Goal: Check status: Check status

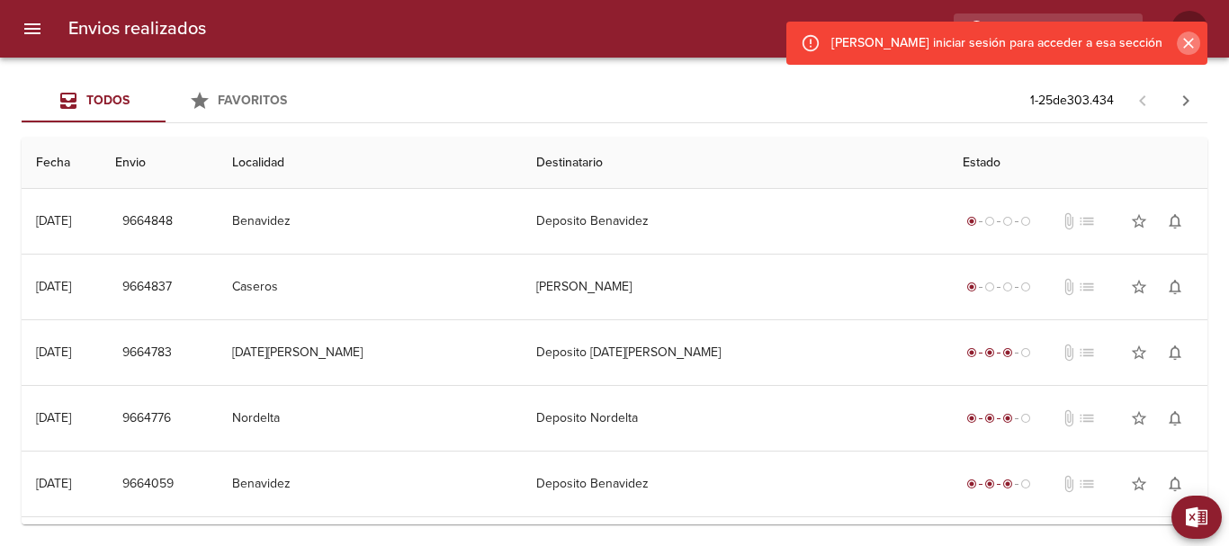
click at [1188, 37] on icon "Cerrar" at bounding box center [1188, 43] width 18 height 18
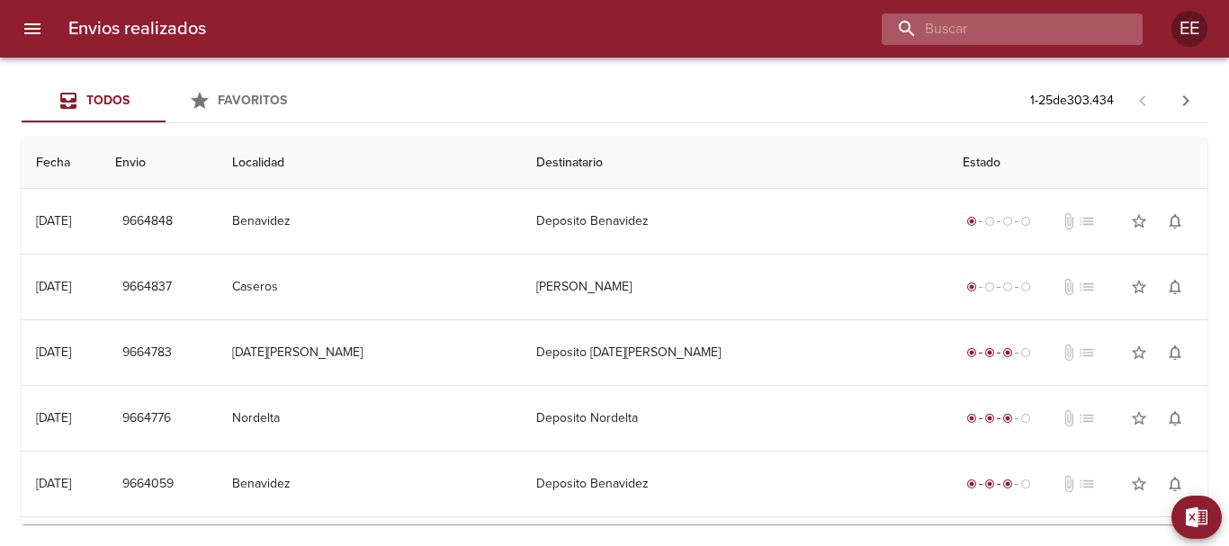
click at [1088, 37] on input "buscar" at bounding box center [997, 28] width 230 height 31
paste input "[PERSON_NAME]"
type input "[PERSON_NAME]"
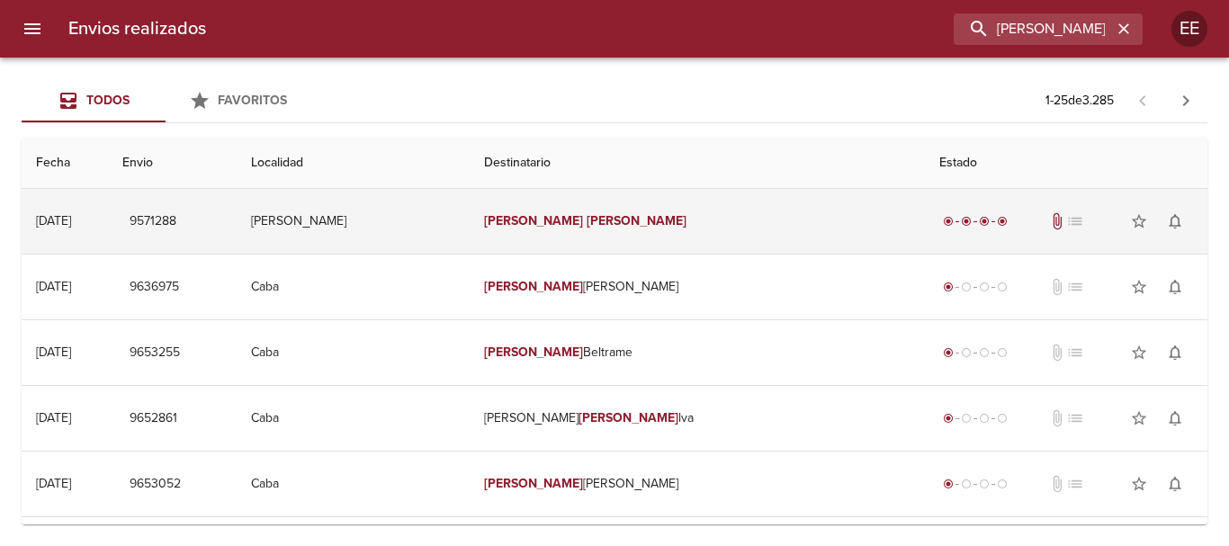
click at [656, 227] on td "[PERSON_NAME]" at bounding box center [698, 221] width 456 height 65
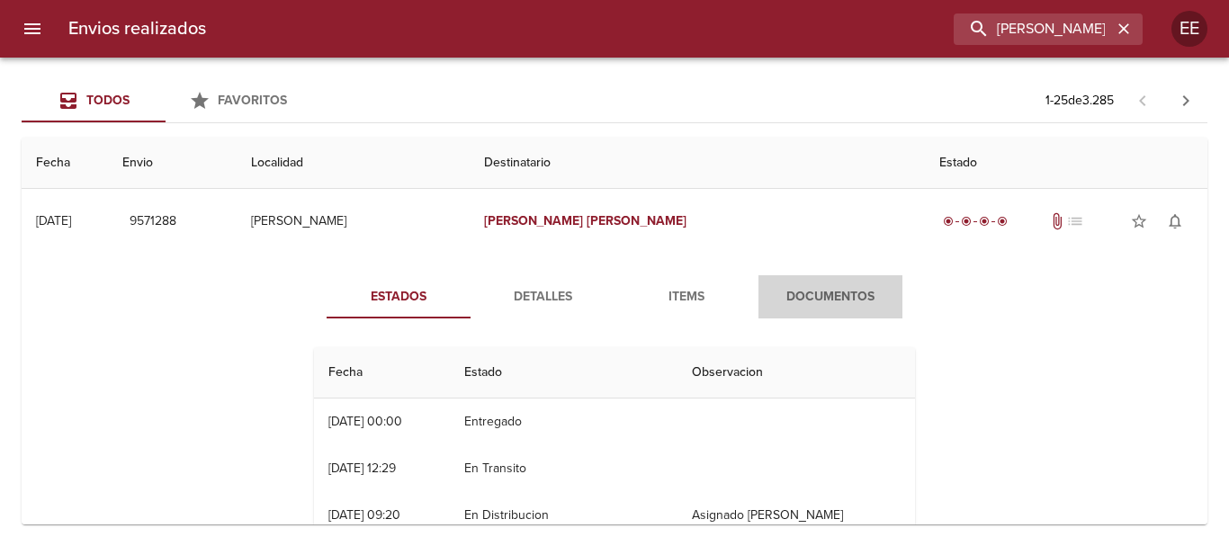
click at [826, 292] on span "Documentos" at bounding box center [830, 297] width 122 height 22
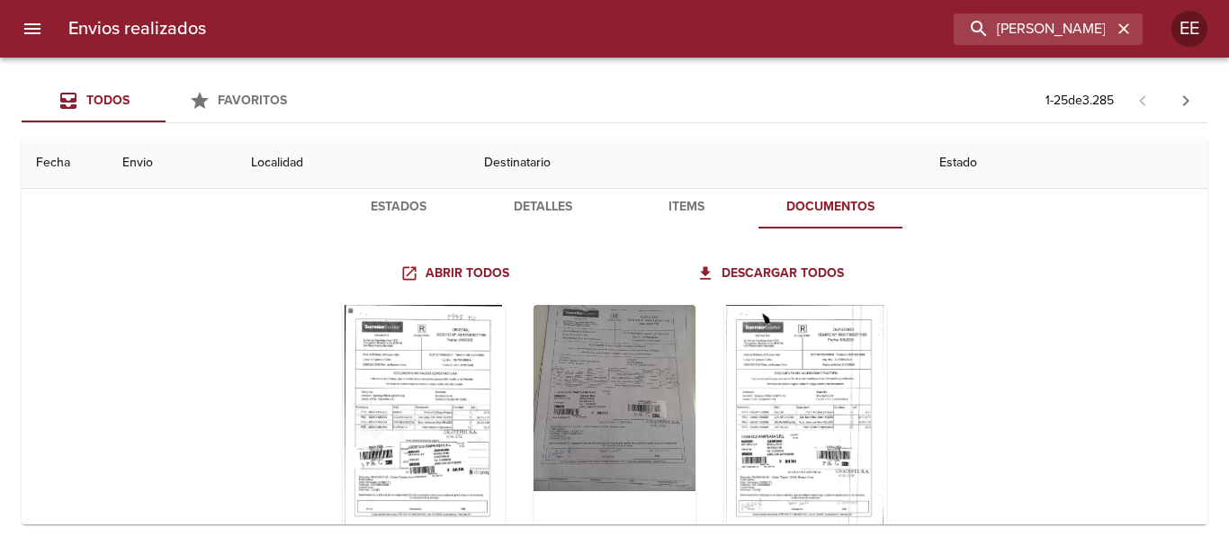
scroll to position [180, 0]
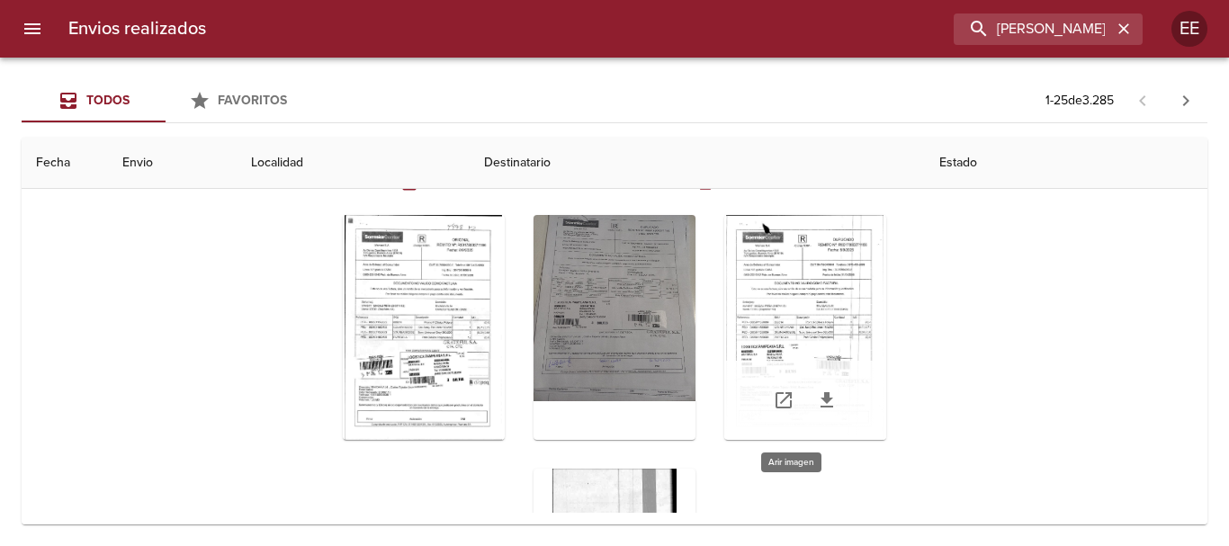
click at [815, 302] on div "Tabla de envíos del cliente" at bounding box center [805, 327] width 162 height 225
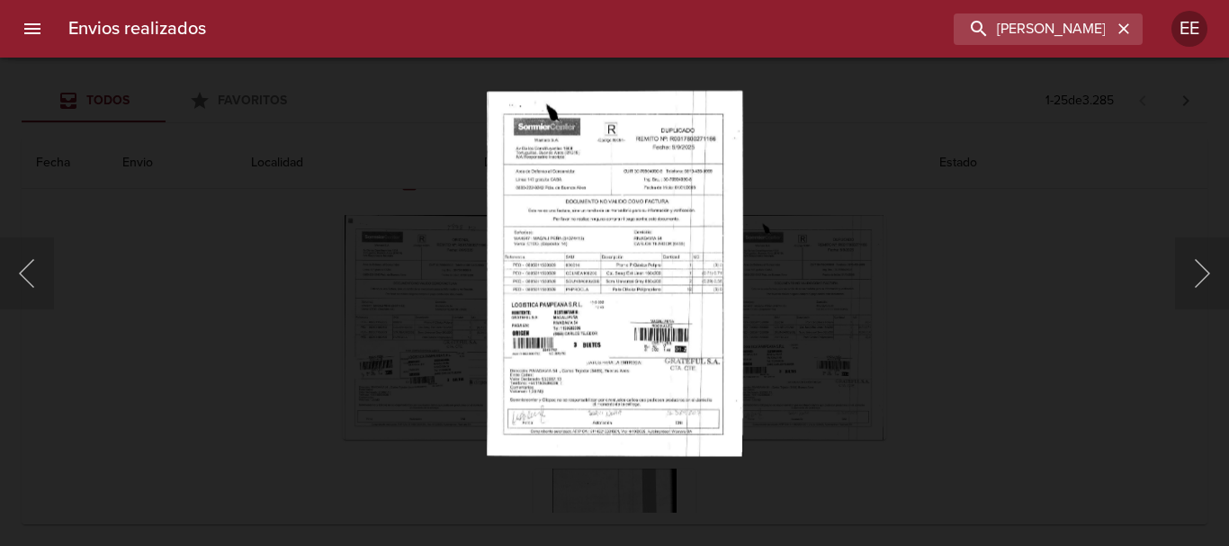
click at [691, 288] on img "Lightbox" at bounding box center [615, 273] width 256 height 366
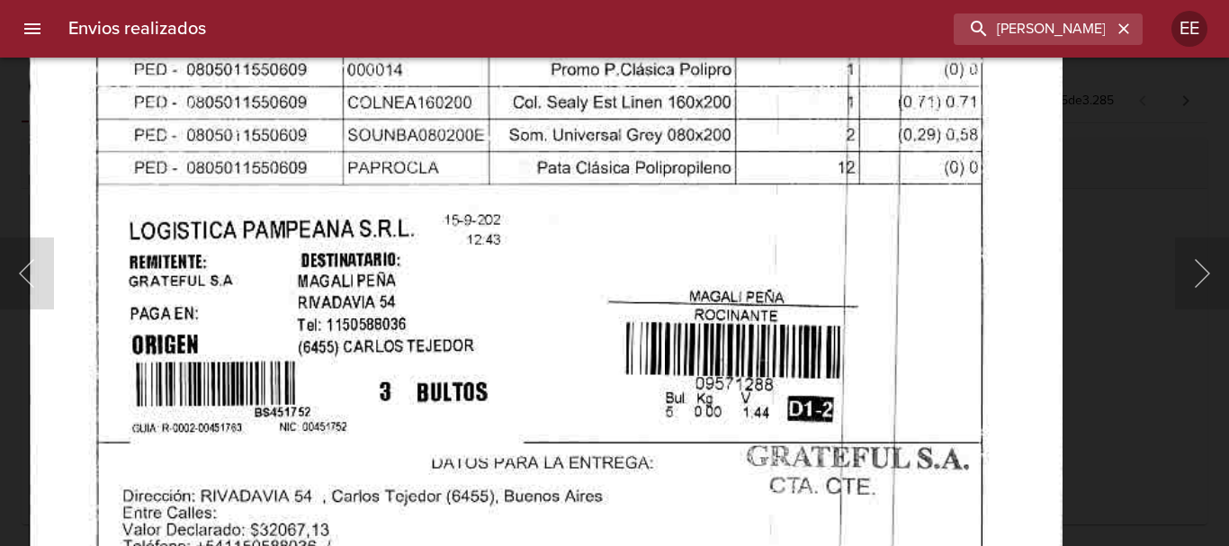
click at [687, 0] on html "Envios realizados [PERSON_NAME] EE Todos Favoritos 1 - 25 de 3.285 Fecha Envio …" at bounding box center [614, 0] width 1229 height 0
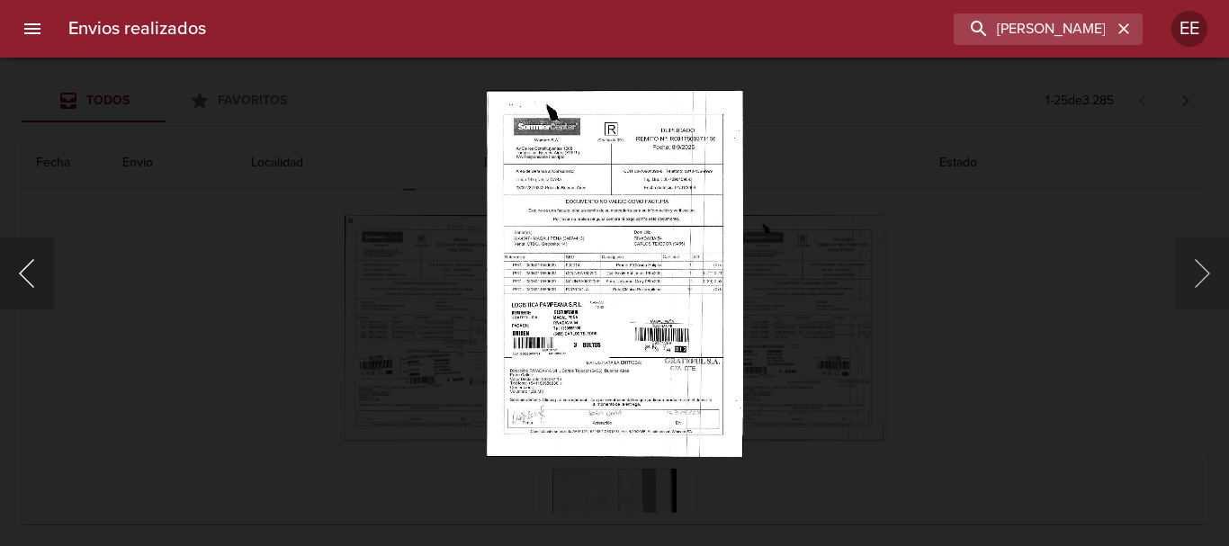
click at [23, 268] on button "Anterior" at bounding box center [27, 274] width 54 height 72
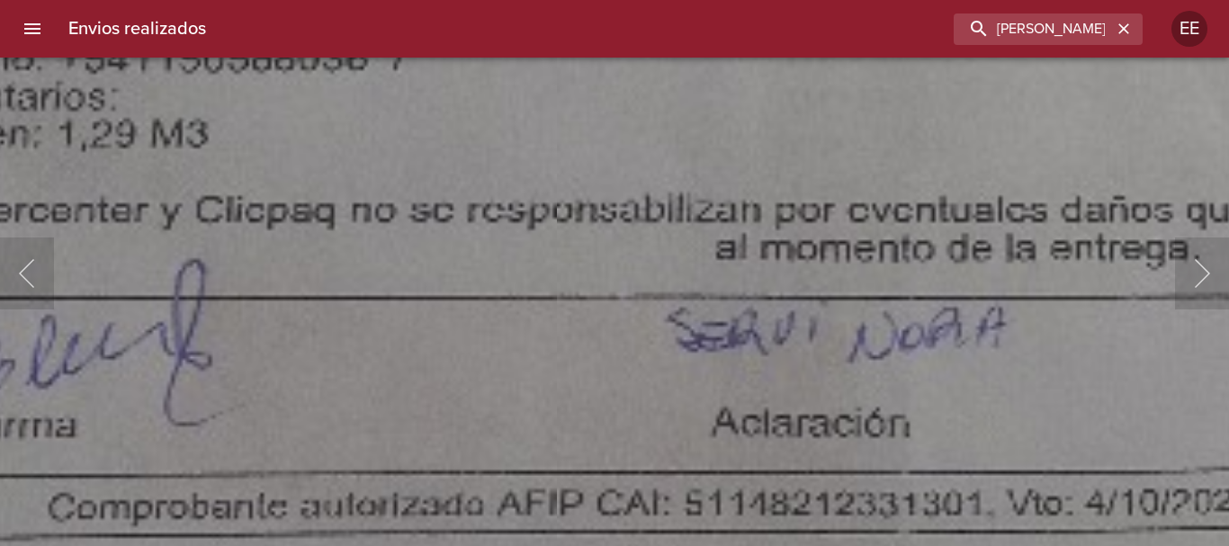
click at [32, 264] on button "Anterior" at bounding box center [27, 274] width 54 height 72
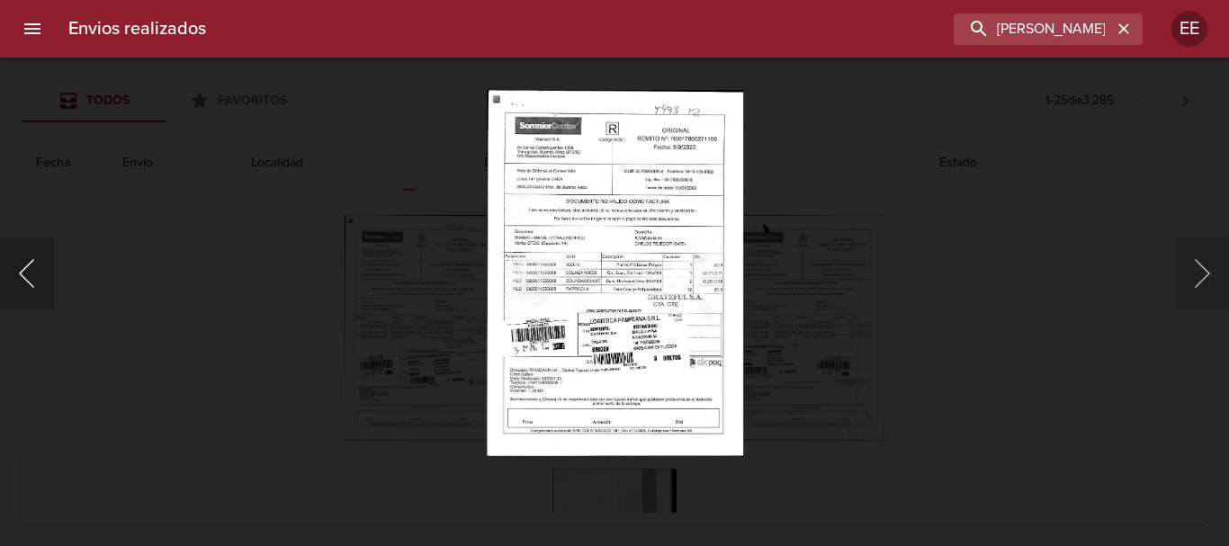
click at [32, 264] on button "Anterior" at bounding box center [27, 274] width 54 height 72
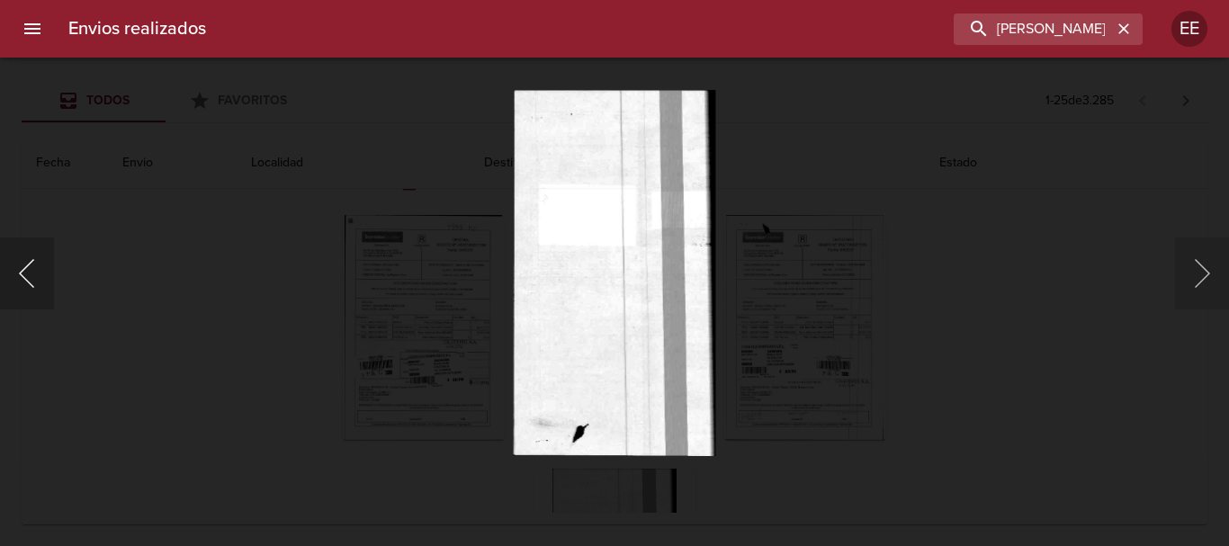
click at [32, 264] on button "Anterior" at bounding box center [27, 274] width 54 height 72
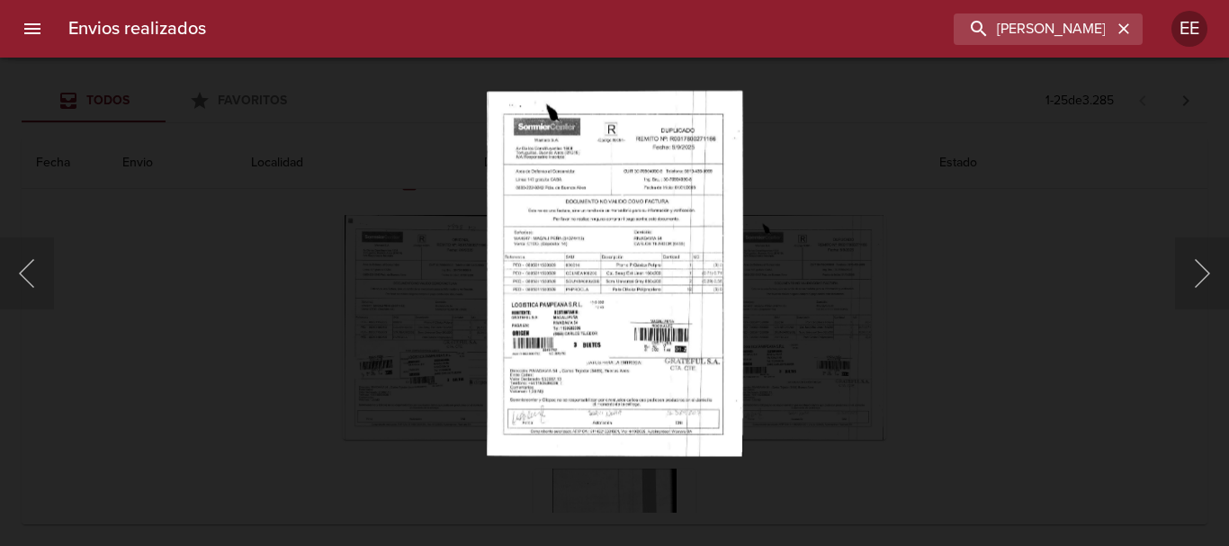
click at [279, 255] on div "Lightbox" at bounding box center [614, 273] width 1229 height 546
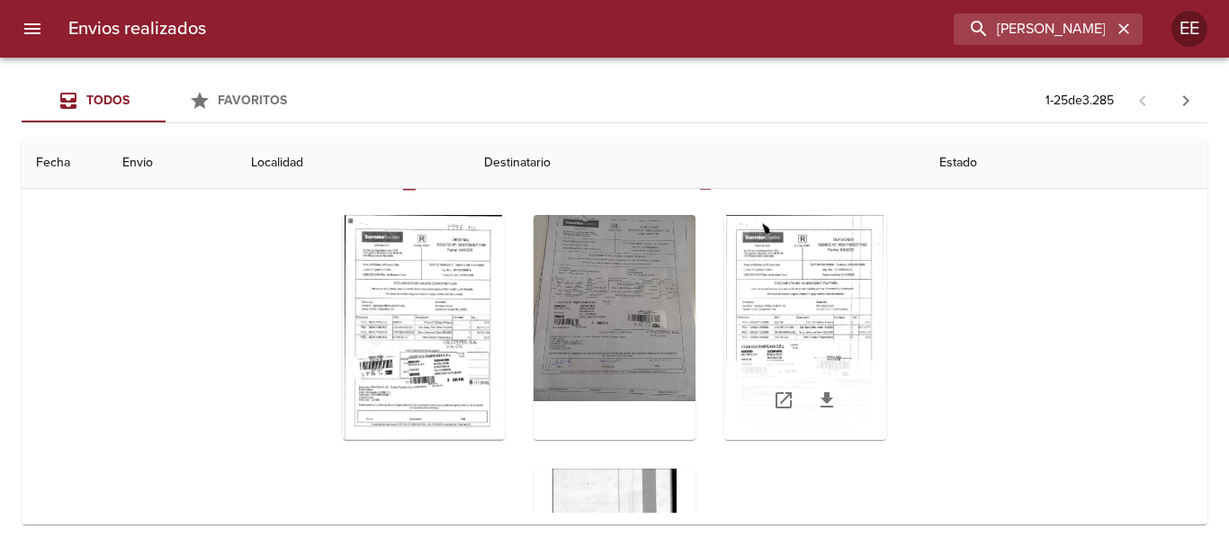
scroll to position [0, 0]
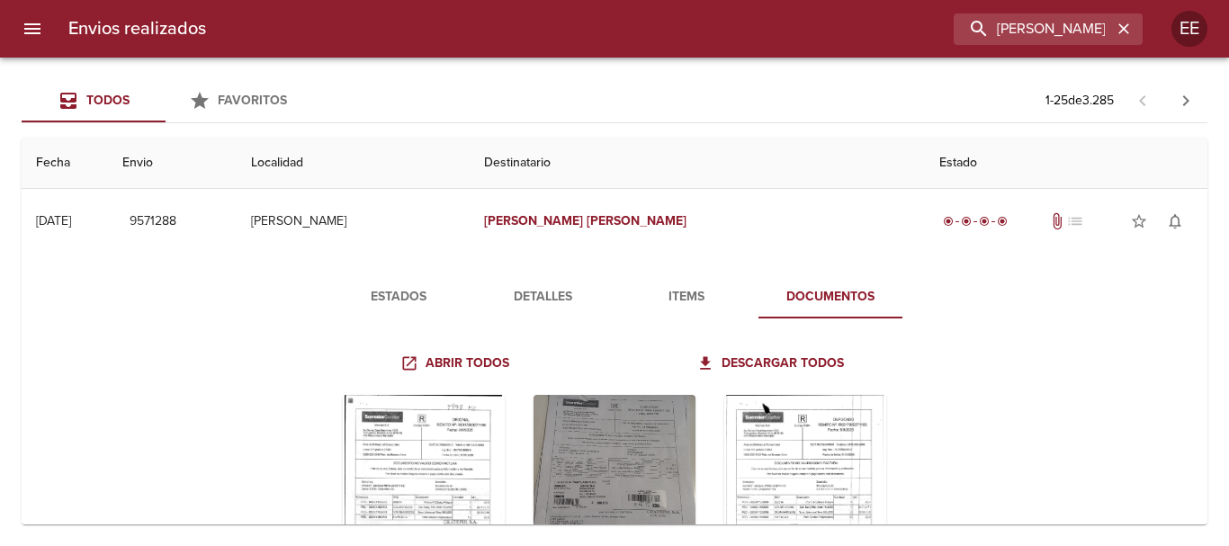
click at [399, 286] on span "Estados" at bounding box center [398, 297] width 122 height 22
